Goal: Information Seeking & Learning: Learn about a topic

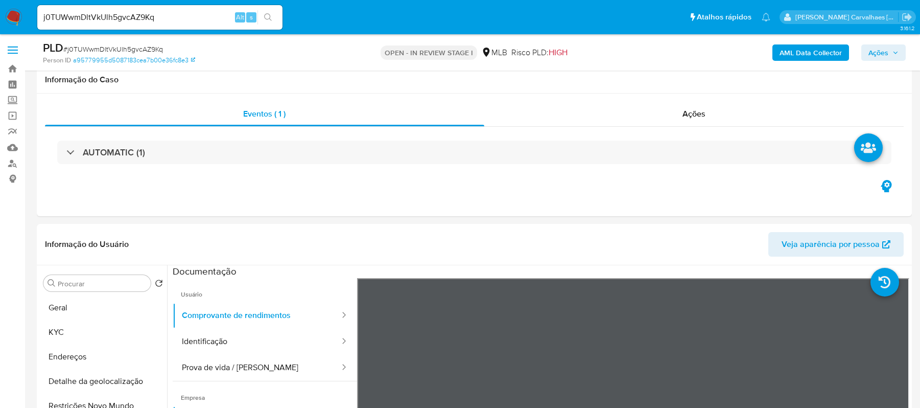
select select "10"
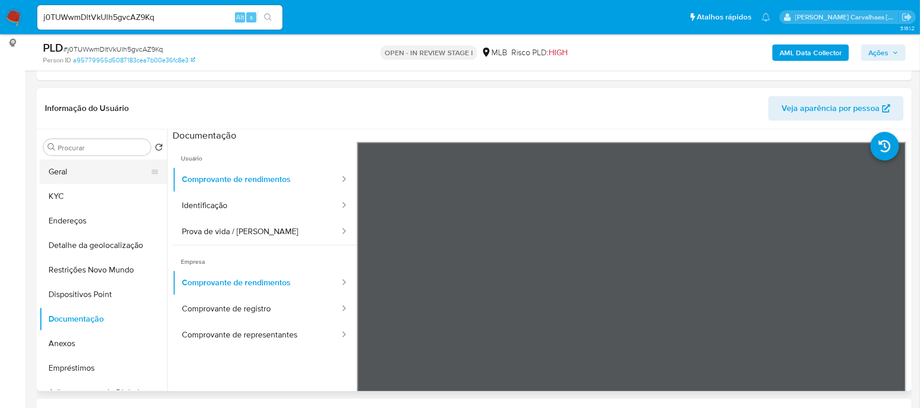
click at [63, 164] on button "Geral" at bounding box center [99, 171] width 120 height 25
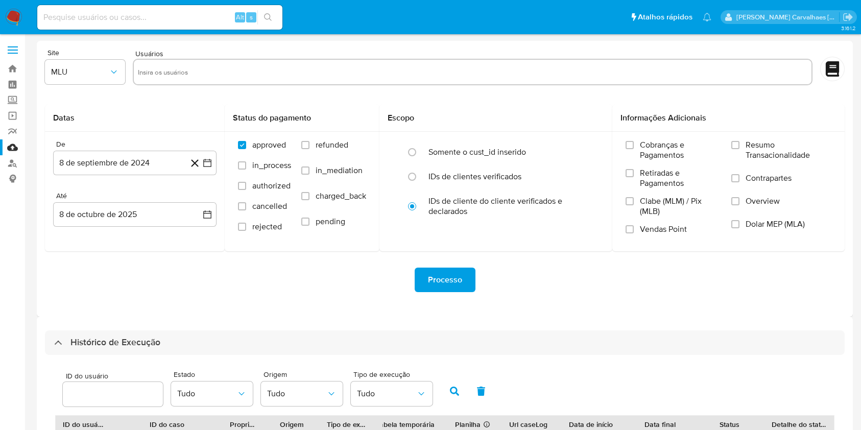
select select "10"
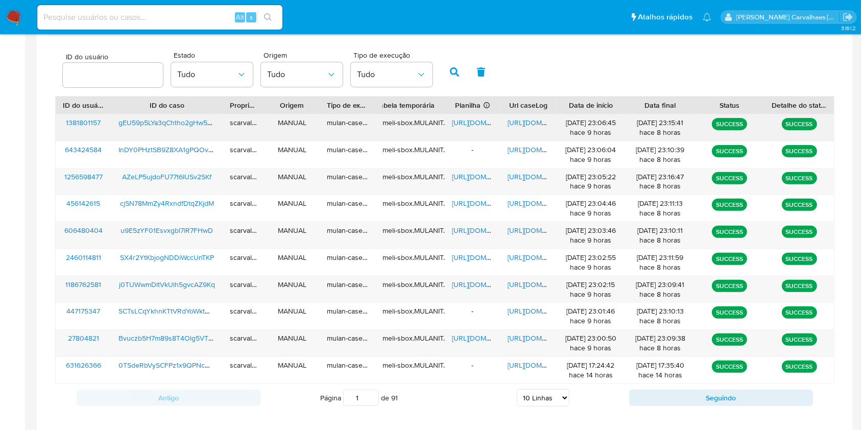
scroll to position [340, 0]
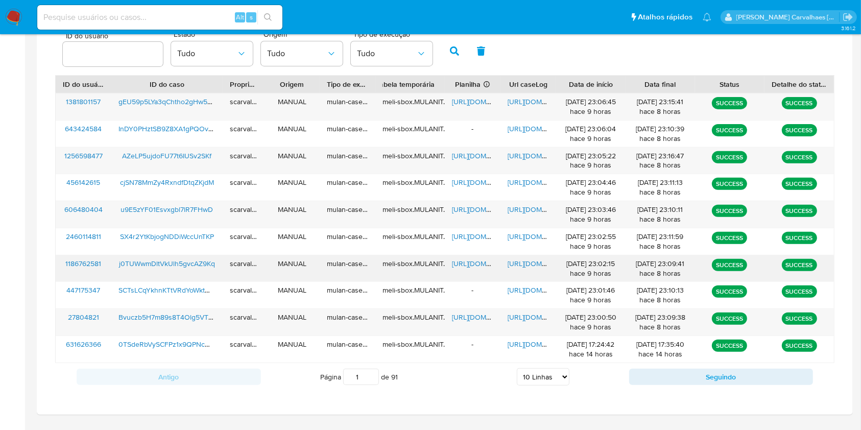
click at [457, 261] on span "https://docs.google.com/spreadsheets/d/1Zg6ReTCTQxxurFP9glauemF68_U1685W9ok0lPt…" at bounding box center [487, 263] width 70 height 10
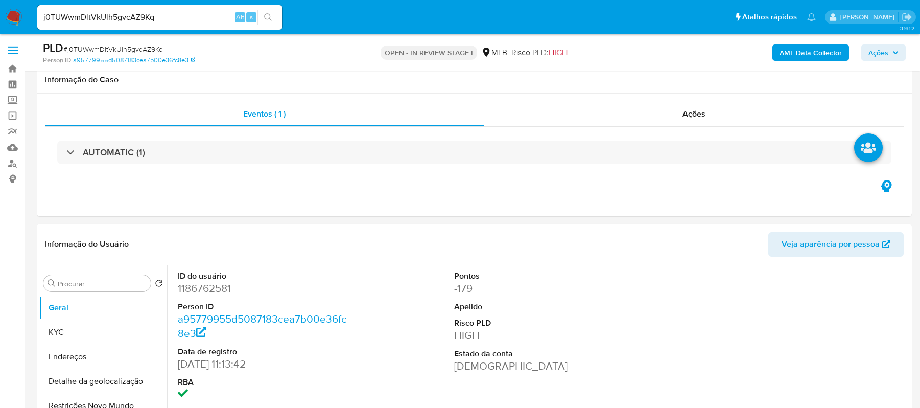
select select "10"
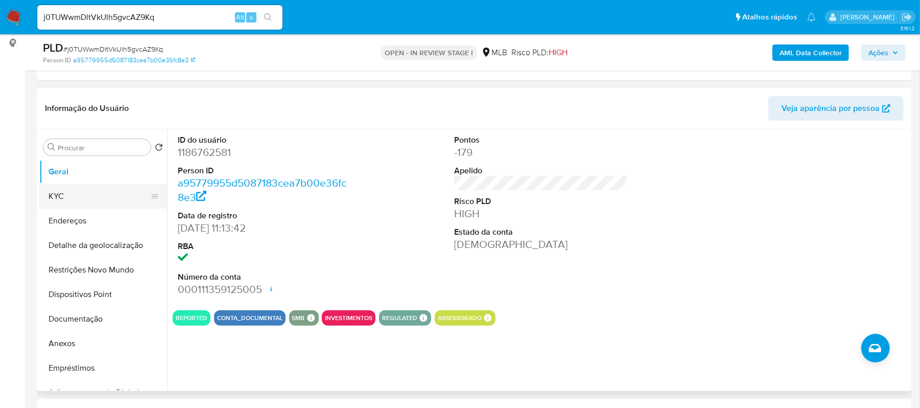
click at [70, 184] on button "KYC" at bounding box center [99, 196] width 120 height 25
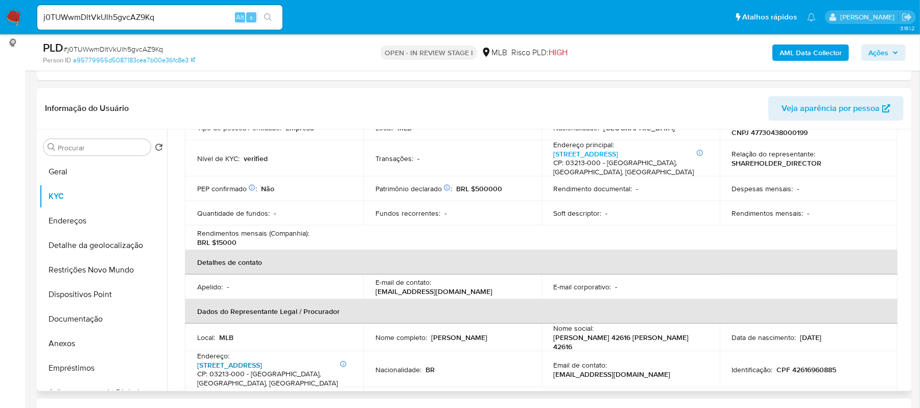
click at [262, 364] on link "Rua : Antenas 952, Vila Califórnia" at bounding box center [229, 365] width 65 height 10
click at [83, 170] on button "Geral" at bounding box center [99, 171] width 120 height 25
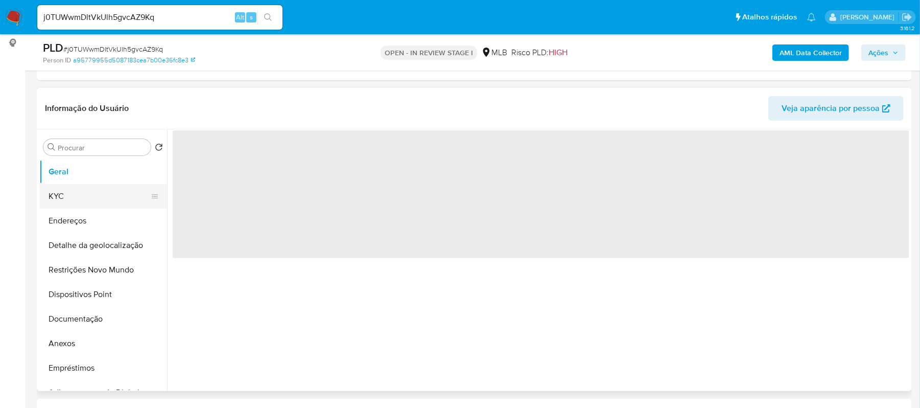
scroll to position [0, 0]
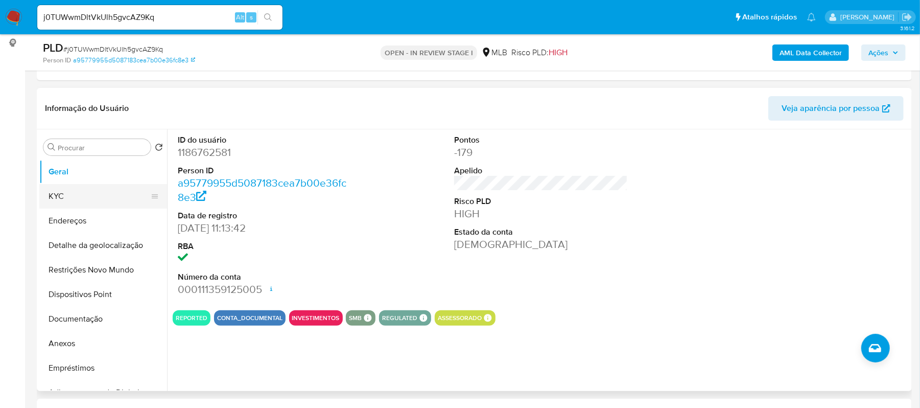
click at [60, 195] on button "KYC" at bounding box center [99, 196] width 120 height 25
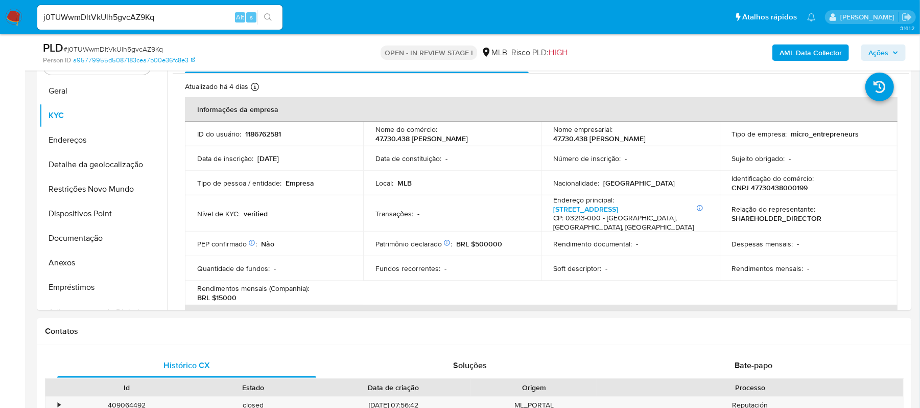
scroll to position [221, 0]
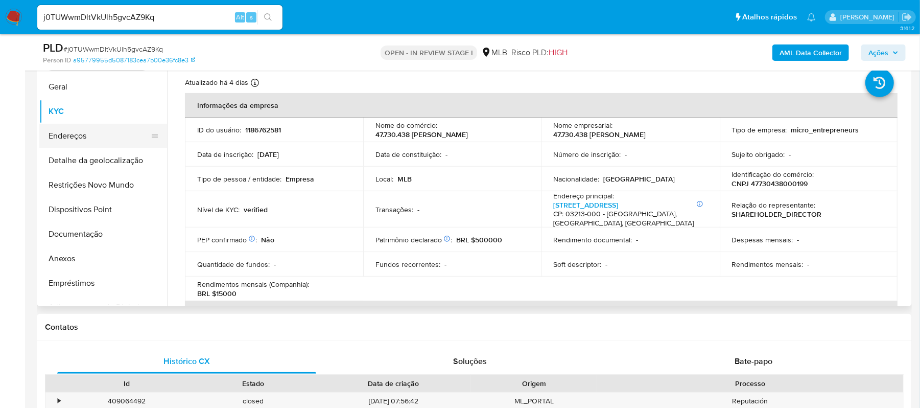
click at [76, 136] on button "Endereços" at bounding box center [99, 136] width 120 height 25
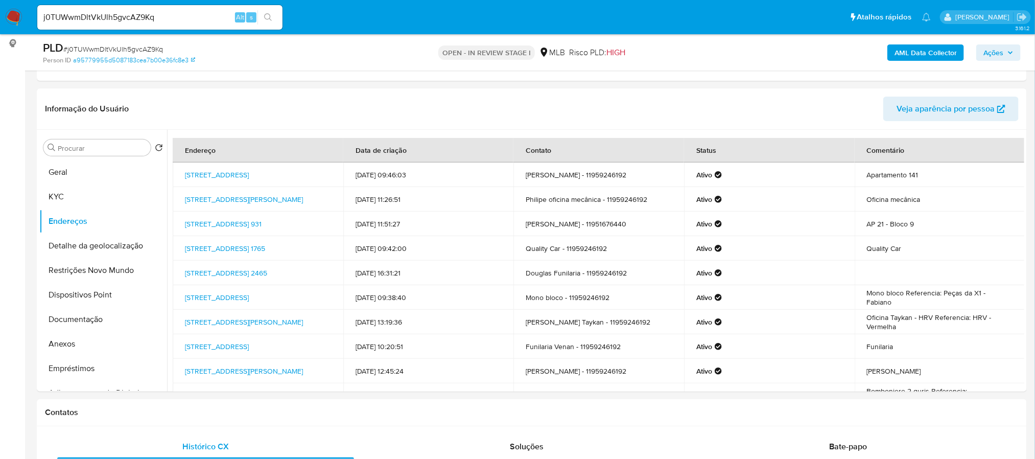
scroll to position [166, 0]
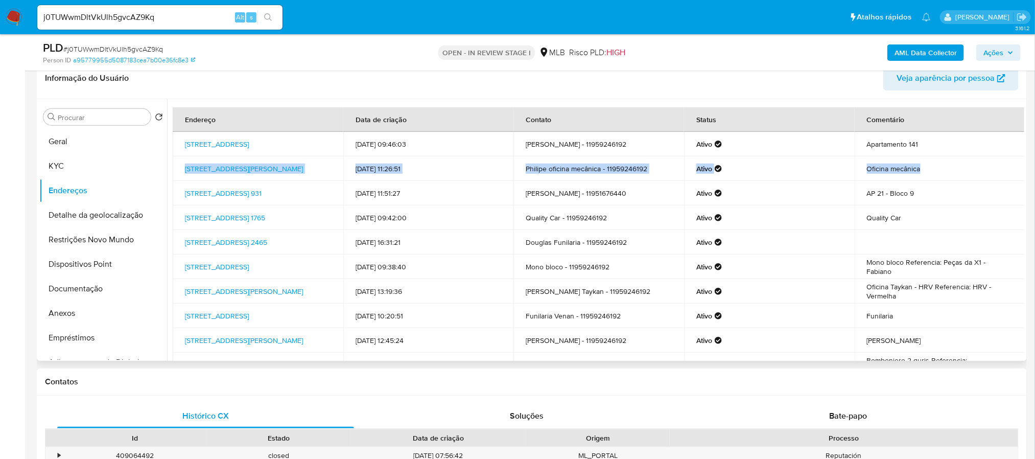
drag, startPoint x: 1020, startPoint y: 150, endPoint x: 1020, endPoint y: 167, distance: 16.9
click at [919, 167] on tbody "Rua Baraldi 668, São Caetano Do Sul, São Paulo, 09510005, Brasil 668 12/10/2024…" at bounding box center [599, 254] width 852 height 245
click at [919, 159] on td "Oficina mecânica" at bounding box center [939, 168] width 171 height 25
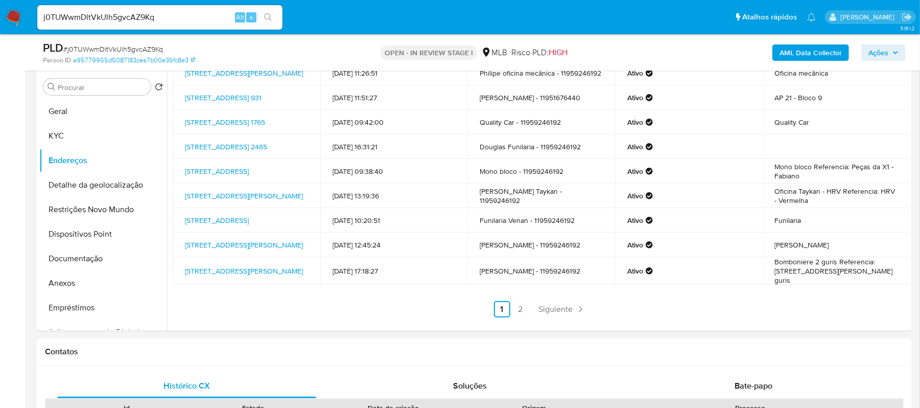
scroll to position [227, 0]
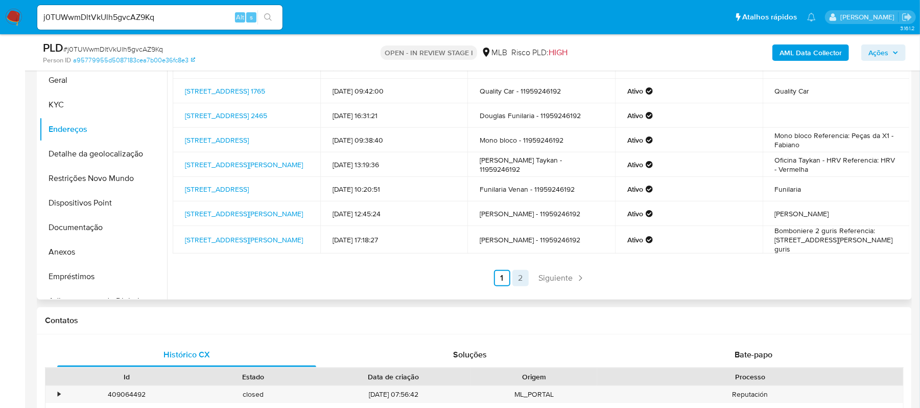
click at [515, 278] on link "2" at bounding box center [520, 278] width 16 height 16
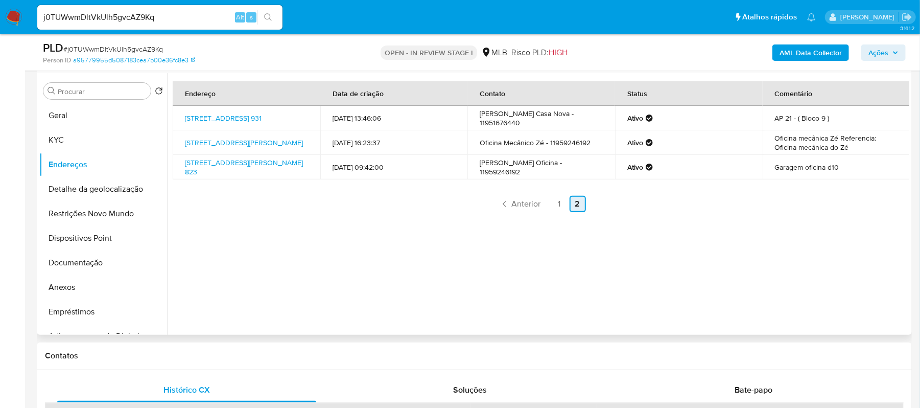
scroll to position [159, 0]
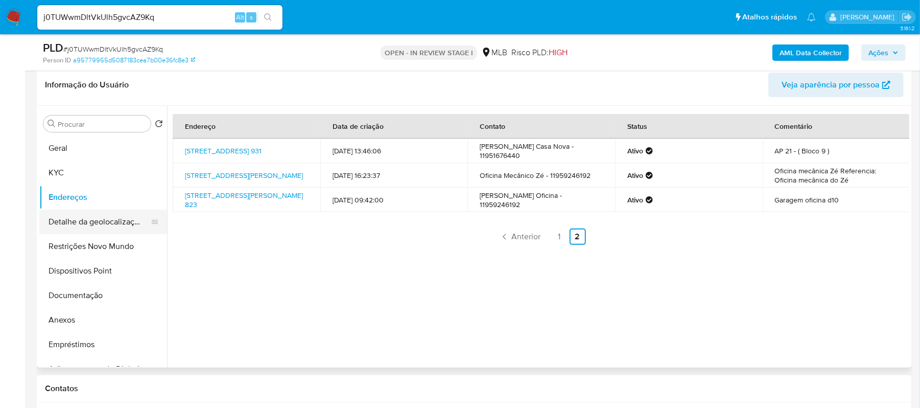
click at [102, 223] on button "Detalhe da geolocalização" at bounding box center [99, 221] width 120 height 25
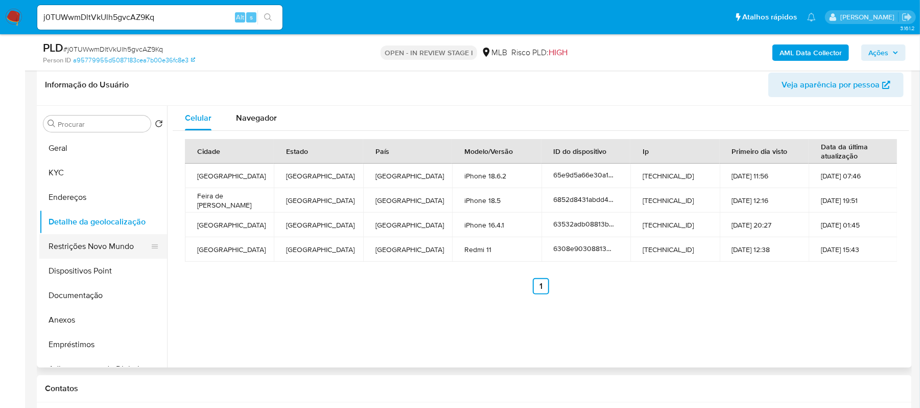
click at [102, 246] on button "Restrições Novo Mundo" at bounding box center [99, 246] width 120 height 25
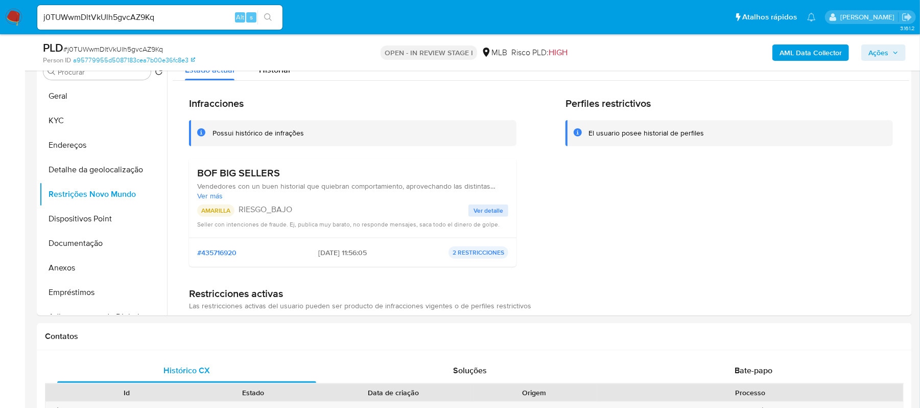
scroll to position [223, 0]
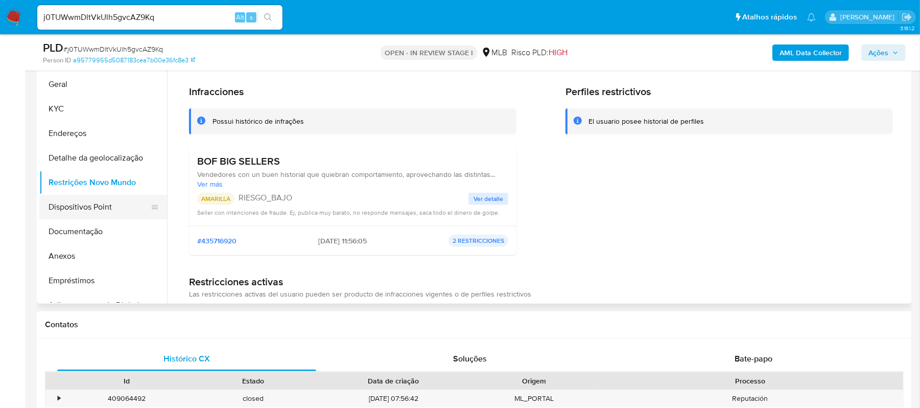
click at [90, 212] on button "Dispositivos Point" at bounding box center [99, 207] width 120 height 25
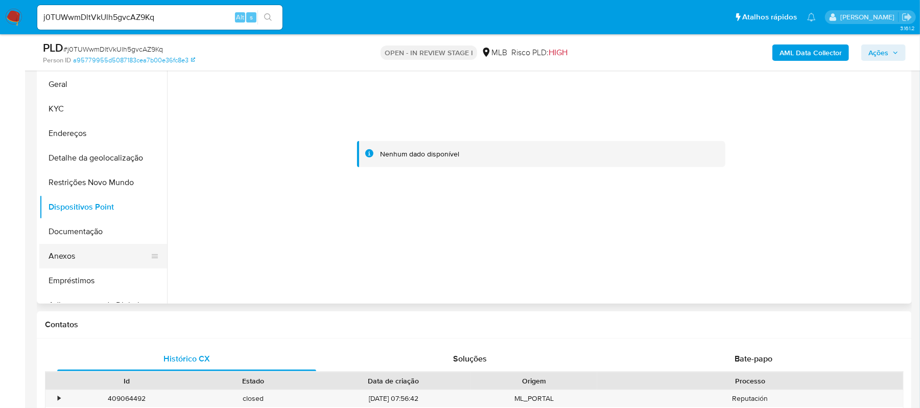
click at [59, 256] on button "Anexos" at bounding box center [99, 256] width 120 height 25
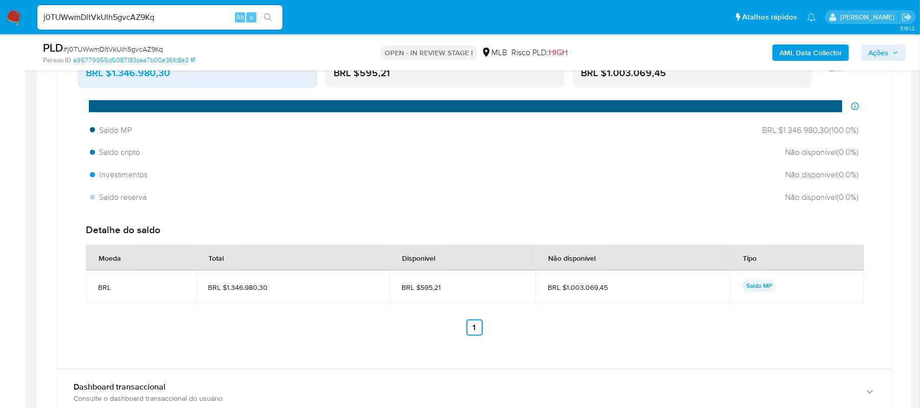
scroll to position [904, 0]
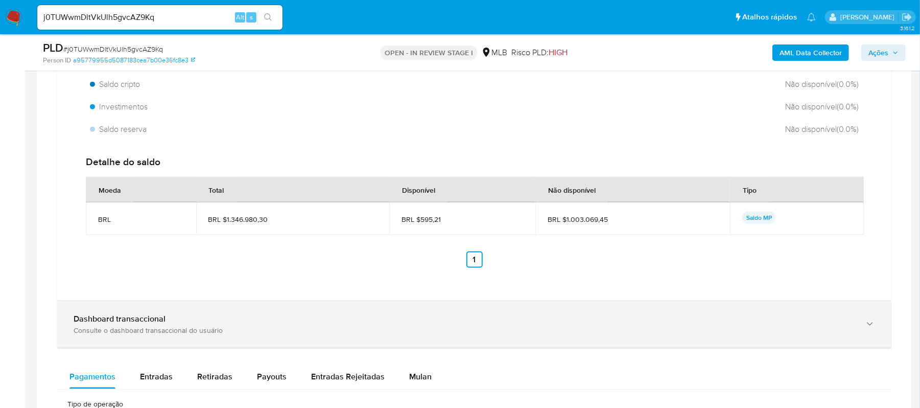
drag, startPoint x: 865, startPoint y: 330, endPoint x: 858, endPoint y: 327, distance: 7.8
click at [865, 329] on icon "button" at bounding box center [870, 324] width 10 height 10
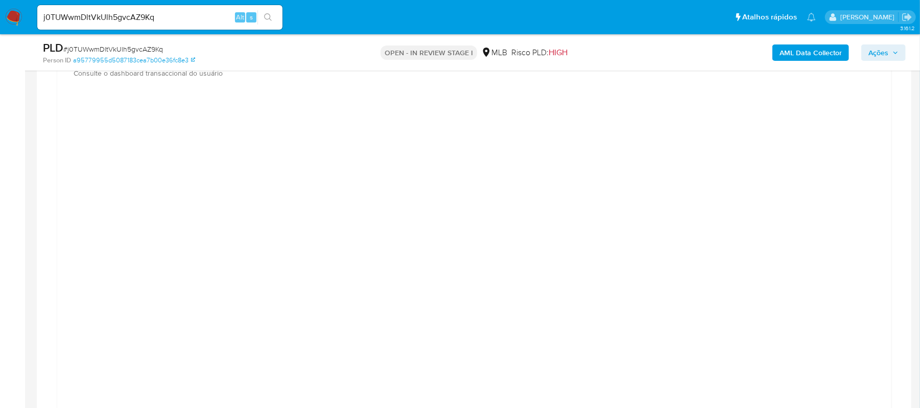
scroll to position [1049, 0]
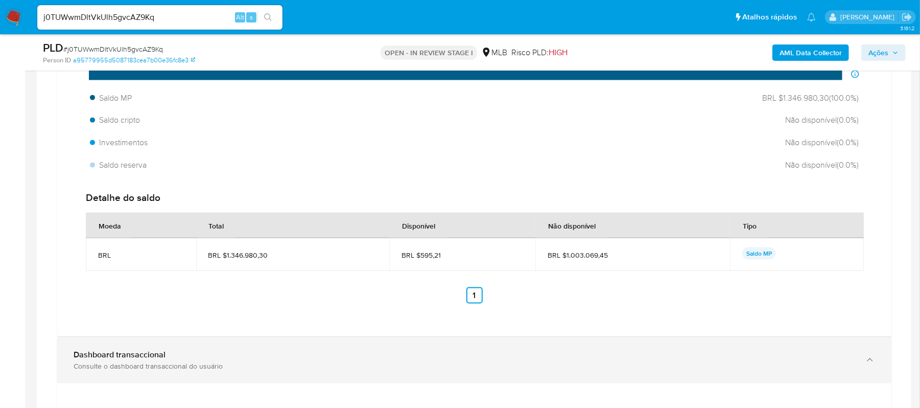
scroll to position [845, 0]
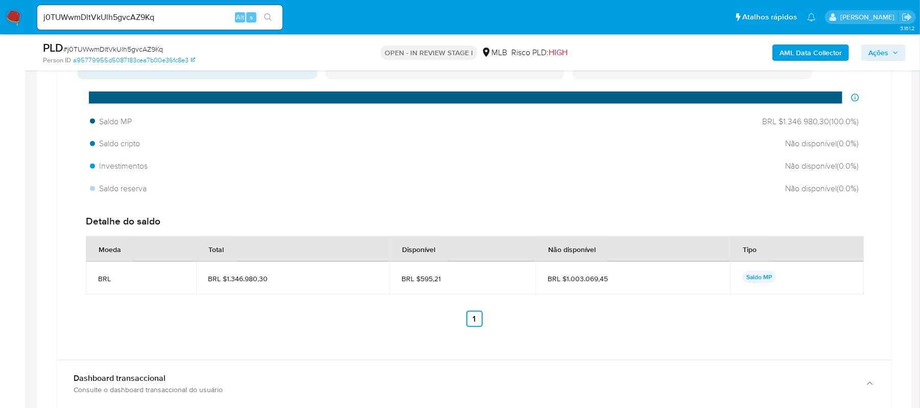
click at [681, 279] on span "BRL $1.003.069,45" at bounding box center [632, 278] width 170 height 9
click at [117, 168] on span "Investimentos" at bounding box center [120, 165] width 60 height 11
click at [85, 171] on div "Saldo MP BRL $1.346.980,30 ( 100.0 %) Saldo cripto Não disponível ( 0.0 %) Inve…" at bounding box center [474, 155] width 793 height 87
click at [92, 170] on div at bounding box center [92, 166] width 7 height 7
click at [825, 164] on span "Não disponível ( 0.0 %)" at bounding box center [819, 165] width 77 height 11
